Goal: Transaction & Acquisition: Obtain resource

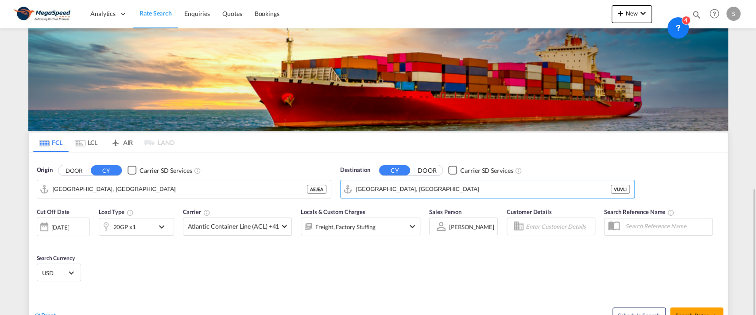
scroll to position [109, 0]
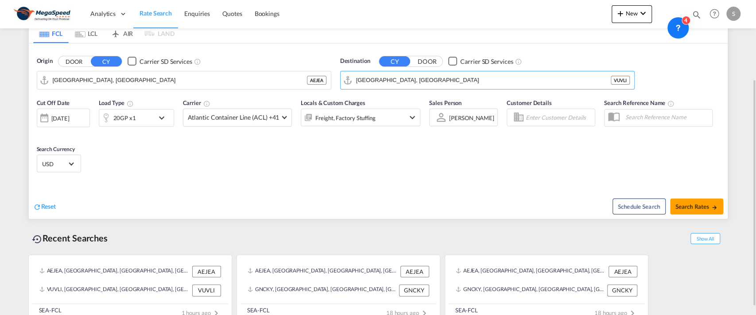
click at [412, 83] on input "[GEOGRAPHIC_DATA], [GEOGRAPHIC_DATA]" at bounding box center [483, 80] width 255 height 13
click at [412, 83] on input "[GEOGRAPHIC_DATA], [GEOGRAPHIC_DATA]" at bounding box center [493, 80] width 274 height 13
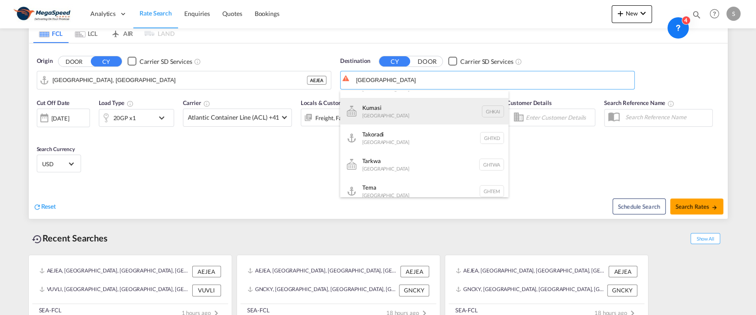
scroll to position [59, 0]
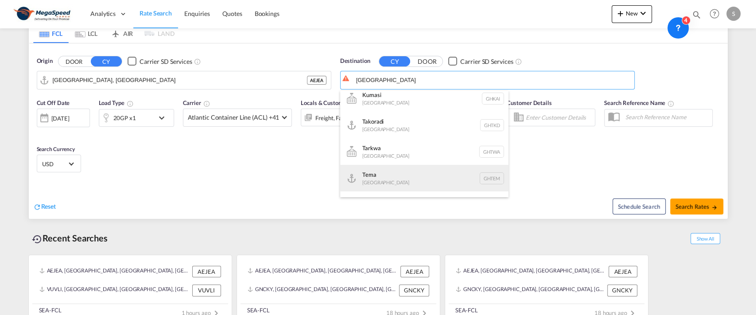
click at [398, 184] on div "Tema [GEOGRAPHIC_DATA] [GEOGRAPHIC_DATA]" at bounding box center [424, 178] width 168 height 27
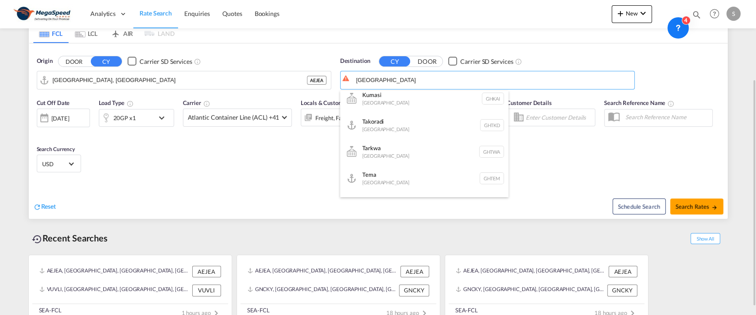
type input "Tema, GHTEM"
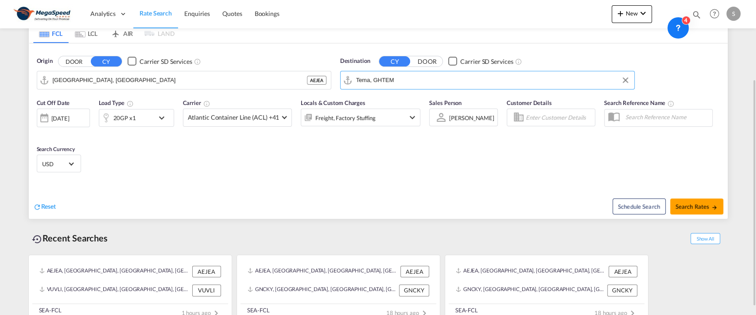
click at [159, 126] on div "20GP x1" at bounding box center [136, 118] width 75 height 18
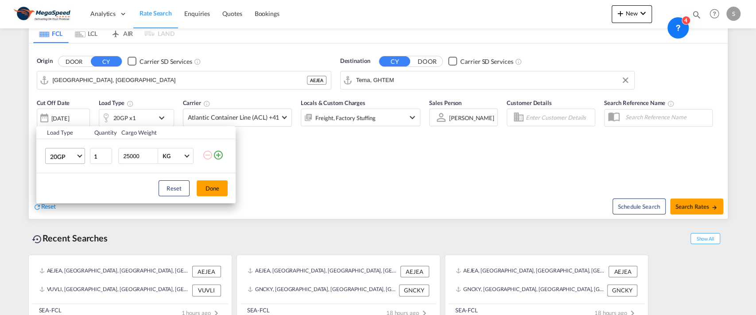
click at [78, 157] on md-select-value "20GP" at bounding box center [66, 155] width 35 height 15
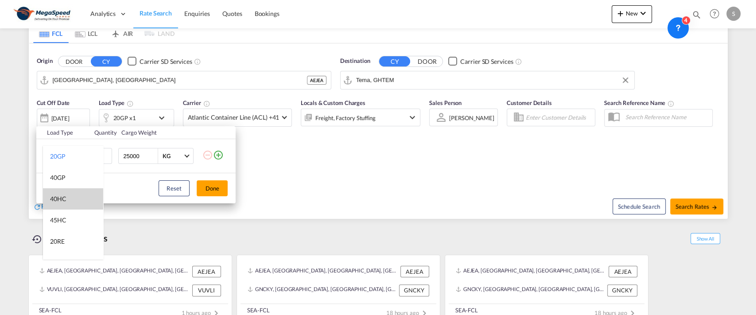
click at [72, 196] on md-option "40HC" at bounding box center [73, 198] width 60 height 21
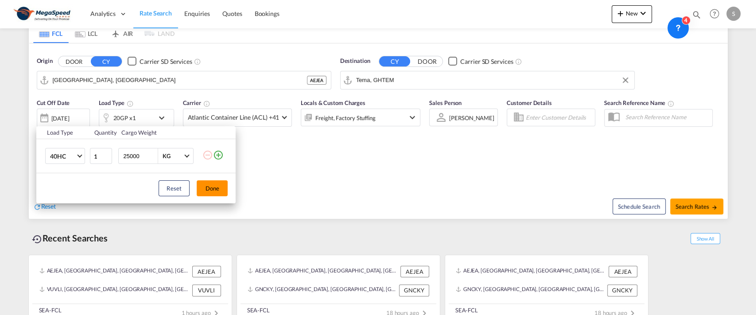
click at [201, 181] on button "Done" at bounding box center [212, 188] width 31 height 16
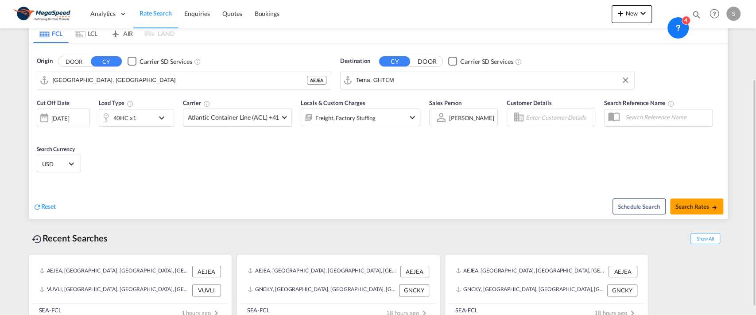
click at [422, 180] on div "Reset Schedule Search Search Rates" at bounding box center [378, 199] width 699 height 39
click at [700, 210] on button "Search Rates" at bounding box center [696, 207] width 53 height 16
type input "AEJEA to GHTEM / [DATE]"
